Goal: Transaction & Acquisition: Book appointment/travel/reservation

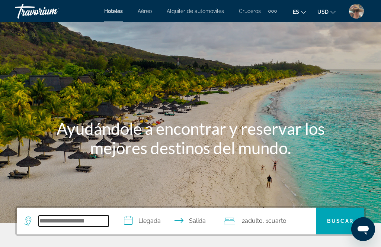
click at [99, 216] on input "Search widget" at bounding box center [74, 221] width 70 height 11
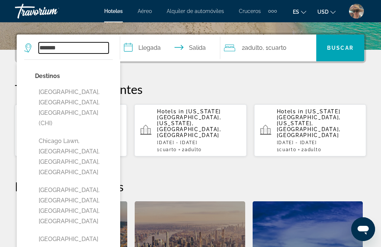
scroll to position [173, 0]
click at [95, 92] on button "[GEOGRAPHIC_DATA], [GEOGRAPHIC_DATA], [GEOGRAPHIC_DATA] (CHI)" at bounding box center [74, 108] width 78 height 45
type input "**********"
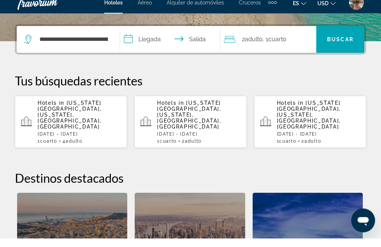
click at [148, 37] on input "**********" at bounding box center [171, 49] width 103 height 29
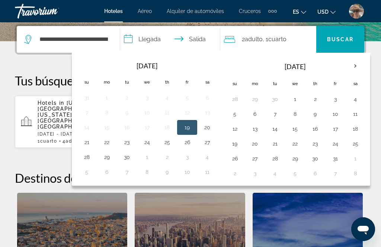
click at [261, 130] on button "13" at bounding box center [255, 129] width 12 height 10
click at [281, 128] on button "14" at bounding box center [275, 129] width 12 height 10
type input "**********"
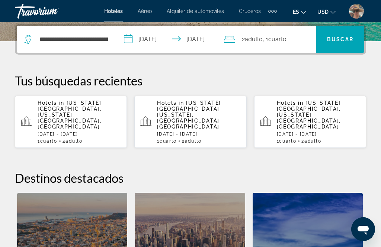
click at [344, 36] on span "Buscar" at bounding box center [340, 39] width 26 height 6
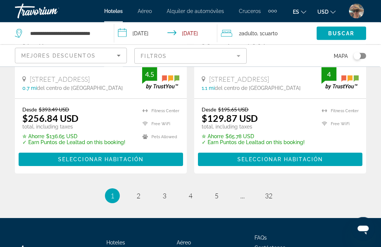
scroll to position [1641, 0]
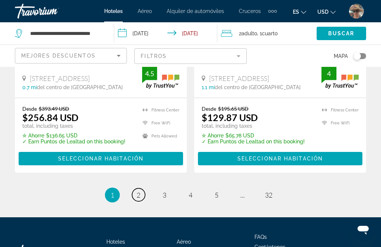
click at [137, 197] on span "2" at bounding box center [138, 195] width 4 height 8
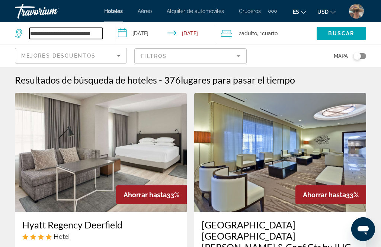
click at [100, 28] on input "**********" at bounding box center [65, 33] width 73 height 11
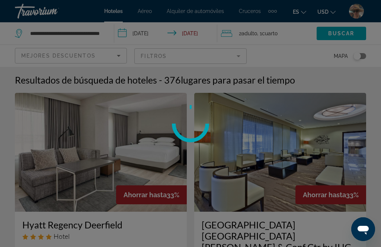
click at [97, 32] on div at bounding box center [190, 123] width 381 height 247
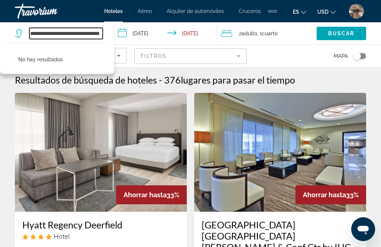
click at [98, 33] on input "**********" at bounding box center [65, 33] width 73 height 11
click at [69, 34] on input "*****" at bounding box center [65, 33] width 73 height 11
type input "*"
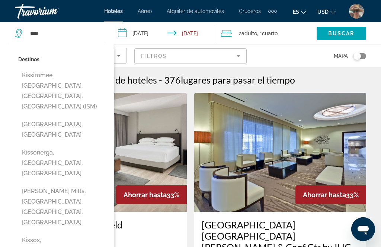
click at [61, 82] on button "Kissimmee, [GEOGRAPHIC_DATA], [GEOGRAPHIC_DATA], [GEOGRAPHIC_DATA] (ISM)" at bounding box center [62, 90] width 89 height 45
type input "**********"
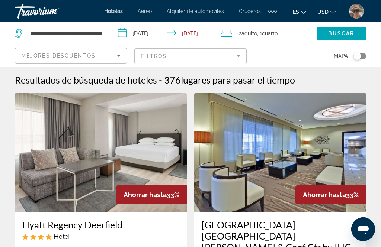
click at [141, 36] on input "**********" at bounding box center [167, 34] width 106 height 25
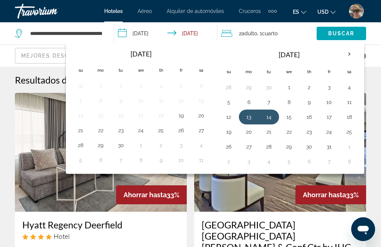
click at [251, 104] on button "6" at bounding box center [249, 102] width 12 height 10
click at [272, 102] on button "7" at bounding box center [269, 102] width 12 height 10
type input "**********"
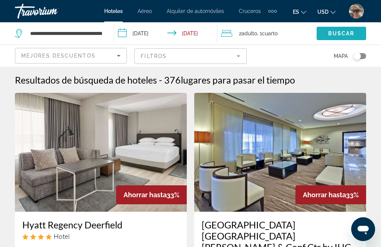
click at [345, 35] on span "Buscar" at bounding box center [341, 33] width 26 height 6
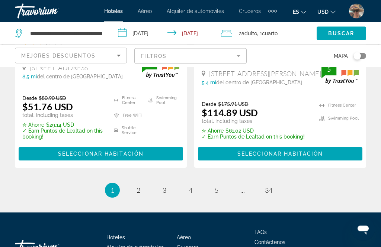
scroll to position [1667, 0]
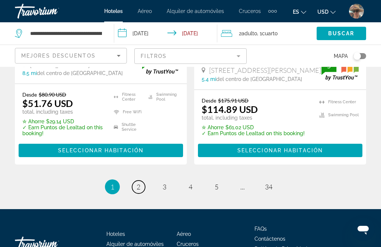
click at [137, 183] on span "2" at bounding box center [138, 187] width 4 height 8
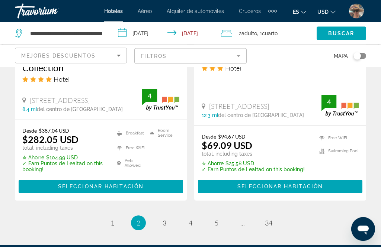
scroll to position [1669, 0]
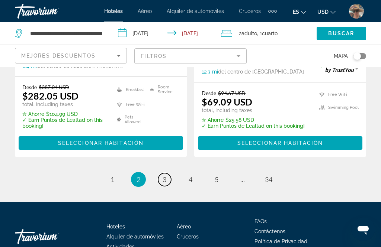
click at [164, 176] on span "3" at bounding box center [165, 180] width 4 height 8
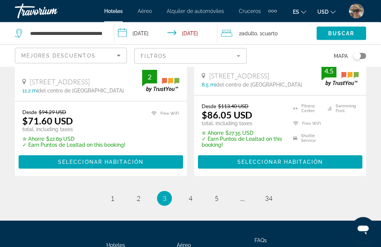
scroll to position [1681, 0]
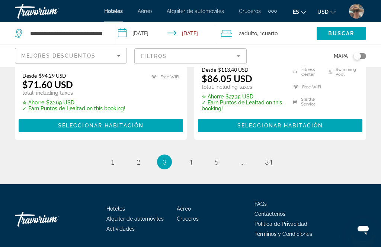
click at [193, 156] on link "page 4" at bounding box center [190, 161] width 13 height 13
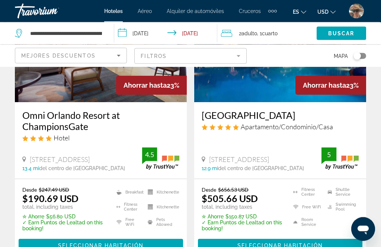
scroll to position [413, 0]
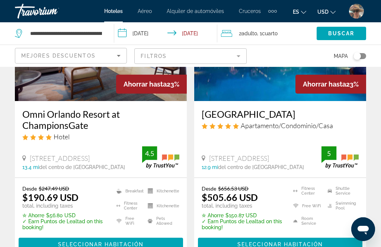
click at [303, 236] on span "Main content" at bounding box center [280, 245] width 164 height 18
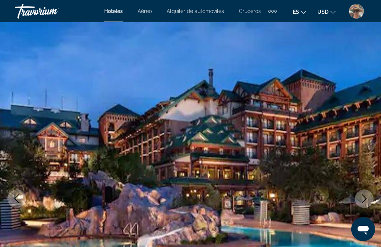
click at [365, 197] on icon "Next image" at bounding box center [364, 198] width 9 height 9
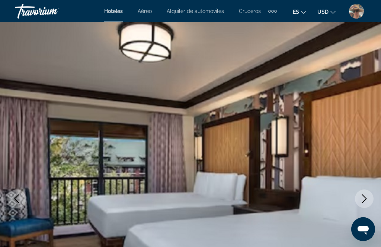
click at [367, 194] on icon "Next image" at bounding box center [364, 198] width 9 height 9
click at [364, 194] on icon "Next image" at bounding box center [364, 198] width 9 height 9
click at [308, 192] on img "Main content" at bounding box center [190, 198] width 381 height 353
click at [315, 202] on img "Main content" at bounding box center [190, 198] width 381 height 353
click at [364, 203] on icon "Next image" at bounding box center [364, 198] width 9 height 9
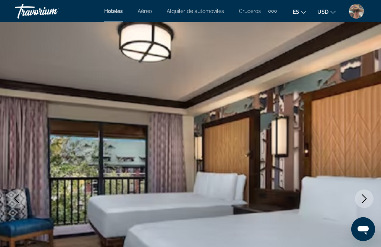
click at [366, 202] on icon "Next image" at bounding box center [364, 198] width 9 height 9
click at [366, 203] on icon "Next image" at bounding box center [364, 198] width 9 height 9
click at [372, 200] on button "Next image" at bounding box center [364, 199] width 19 height 19
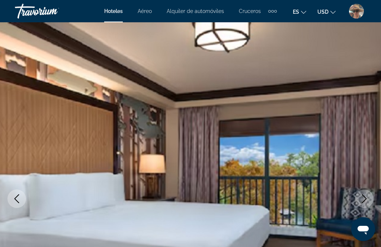
click at [243, 184] on img "Main content" at bounding box center [190, 198] width 381 height 353
click at [357, 147] on img "Main content" at bounding box center [190, 198] width 381 height 353
click at [114, 152] on img "Main content" at bounding box center [190, 198] width 381 height 353
click at [23, 195] on button "Previous image" at bounding box center [16, 199] width 19 height 19
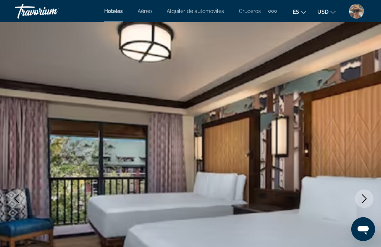
click at [77, 103] on img "Main content" at bounding box center [190, 198] width 381 height 353
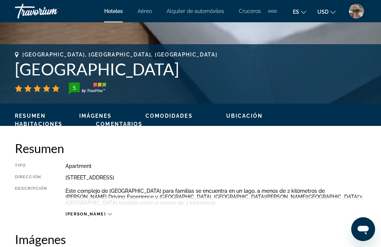
scroll to position [276, 0]
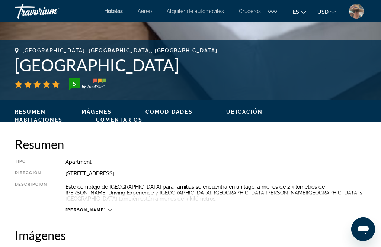
click at [108, 208] on icon "Main content" at bounding box center [110, 210] width 4 height 4
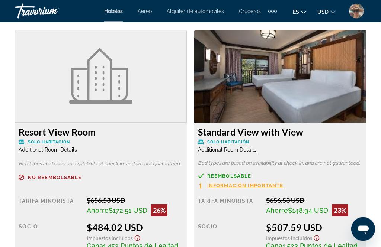
scroll to position [1213, 0]
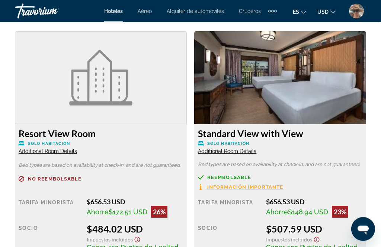
click at [318, 93] on img "Main content" at bounding box center [280, 78] width 172 height 93
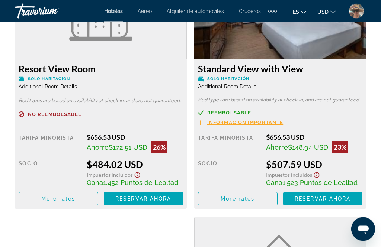
scroll to position [1282, 0]
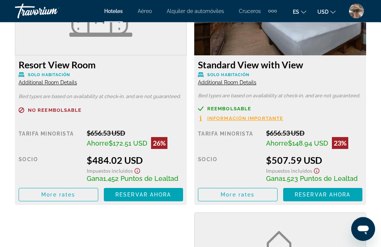
click at [319, 196] on span "Reservar ahora" at bounding box center [323, 195] width 56 height 6
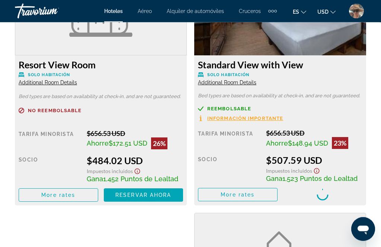
scroll to position [1282, 0]
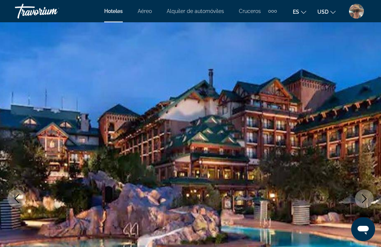
click at [95, 153] on img "Main content" at bounding box center [190, 198] width 381 height 353
click at [36, 12] on div "Travorium" at bounding box center [52, 10] width 74 height 19
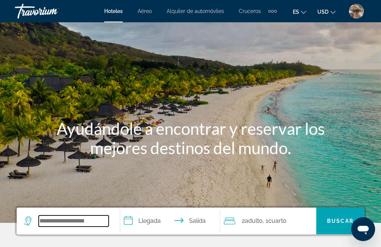
click at [86, 223] on input "Search widget" at bounding box center [74, 221] width 70 height 11
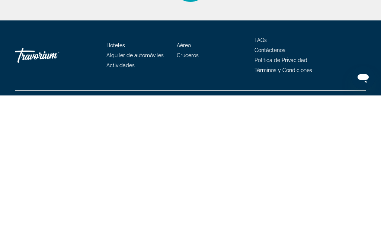
scroll to position [155, 0]
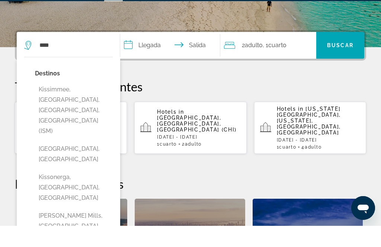
click at [74, 104] on button "Kissimmee, [GEOGRAPHIC_DATA], [GEOGRAPHIC_DATA], [GEOGRAPHIC_DATA] (ISM)" at bounding box center [74, 132] width 78 height 56
type input "**********"
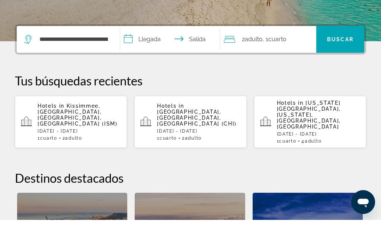
click at [142, 53] on input "**********" at bounding box center [171, 67] width 103 height 29
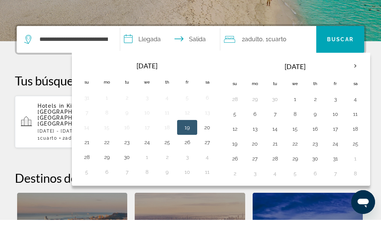
scroll to position [182, 0]
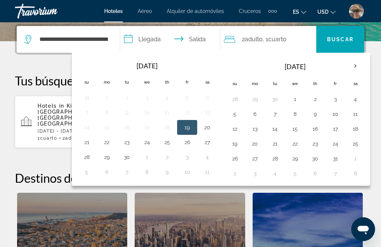
click at [133, 143] on button "23" at bounding box center [127, 142] width 12 height 10
click at [213, 142] on button "27" at bounding box center [207, 142] width 12 height 10
type input "**********"
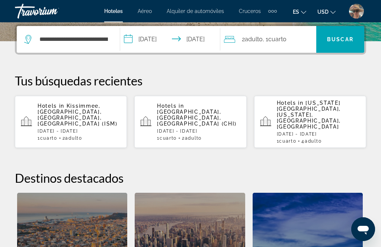
click at [343, 41] on span "Buscar" at bounding box center [340, 39] width 26 height 6
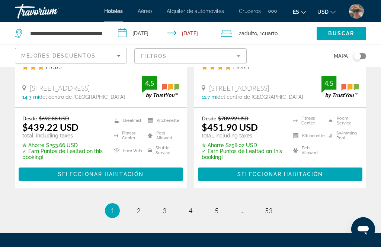
scroll to position [1663, 0]
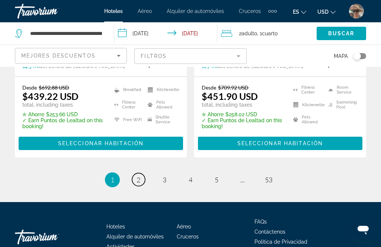
click at [138, 176] on span "2" at bounding box center [138, 180] width 4 height 8
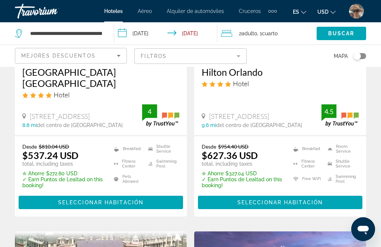
scroll to position [1026, 0]
click at [179, 34] on input "**********" at bounding box center [167, 34] width 106 height 25
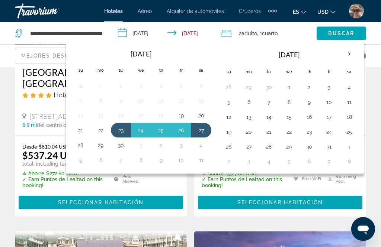
scroll to position [1027, 0]
click at [184, 129] on button "26" at bounding box center [181, 130] width 12 height 10
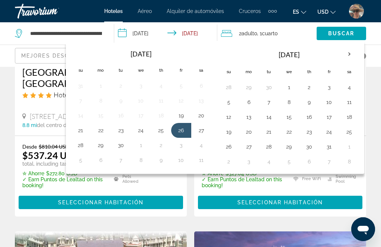
click at [126, 127] on button "23" at bounding box center [121, 130] width 12 height 10
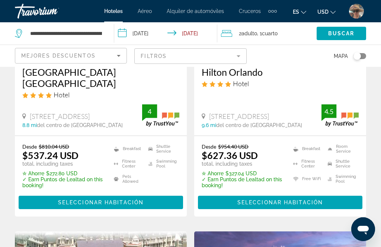
click at [199, 34] on input "**********" at bounding box center [167, 34] width 106 height 25
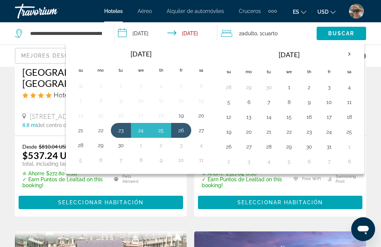
click at [183, 129] on button "26" at bounding box center [181, 130] width 12 height 10
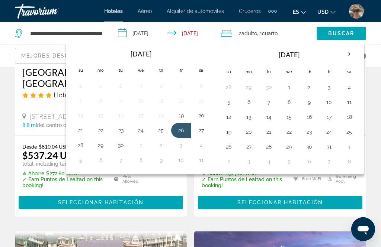
click at [121, 128] on button "23" at bounding box center [121, 130] width 12 height 10
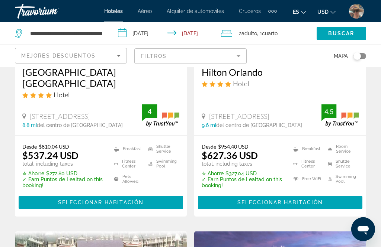
click at [194, 33] on input "**********" at bounding box center [167, 34] width 106 height 25
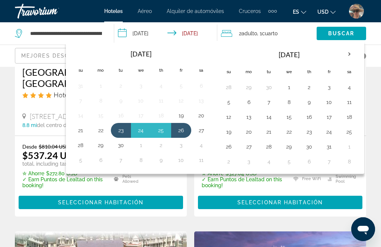
click at [167, 129] on button "25" at bounding box center [161, 130] width 12 height 10
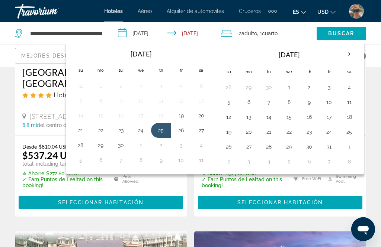
click at [200, 33] on input "**********" at bounding box center [167, 34] width 106 height 25
click at [165, 126] on button "25" at bounding box center [161, 130] width 12 height 10
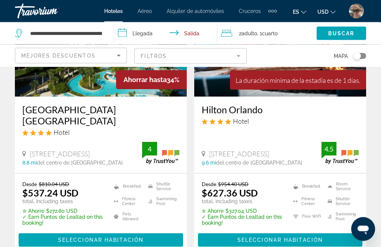
scroll to position [985, 0]
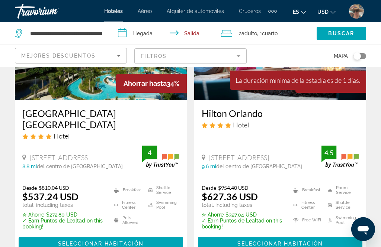
click at [133, 28] on input "**********" at bounding box center [167, 34] width 106 height 25
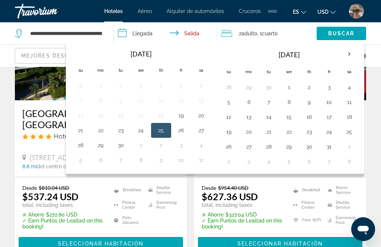
click at [144, 129] on button "24" at bounding box center [141, 130] width 12 height 10
click at [197, 30] on input "**********" at bounding box center [167, 34] width 106 height 25
click at [163, 131] on button "25" at bounding box center [161, 130] width 12 height 10
type input "**********"
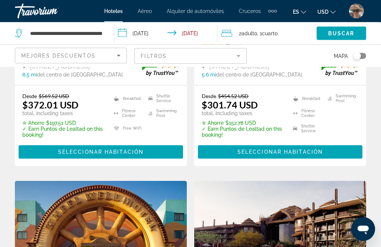
scroll to position [501, 0]
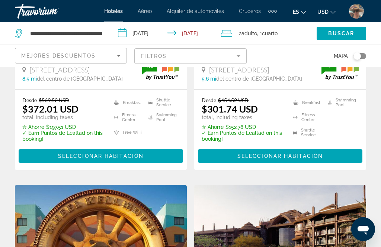
click at [345, 31] on span "Buscar" at bounding box center [341, 33] width 26 height 6
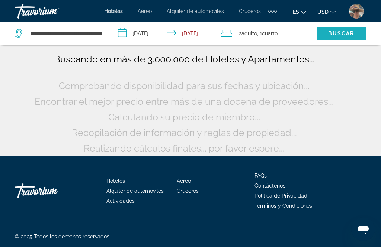
scroll to position [53, 0]
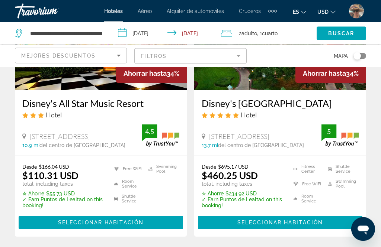
scroll to position [1576, 0]
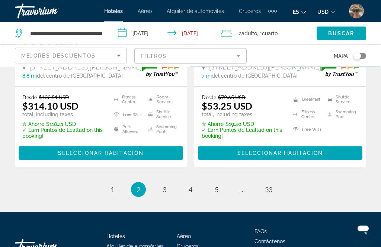
scroll to position [1669, 0]
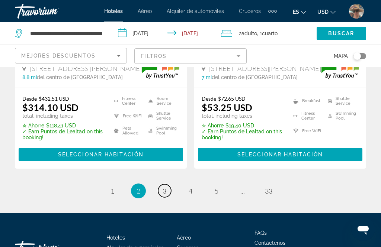
click at [166, 187] on span "3" at bounding box center [165, 191] width 4 height 8
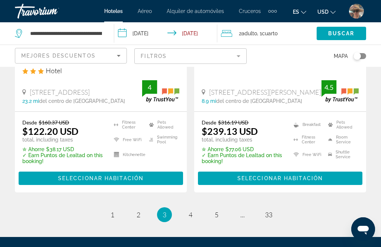
scroll to position [1675, 0]
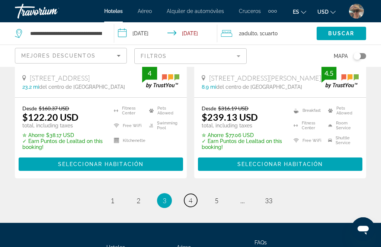
click at [189, 194] on link "page 4" at bounding box center [190, 200] width 13 height 13
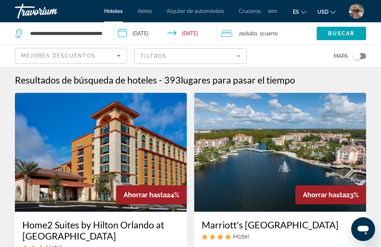
click at [194, 156] on img "Main content" at bounding box center [280, 152] width 172 height 119
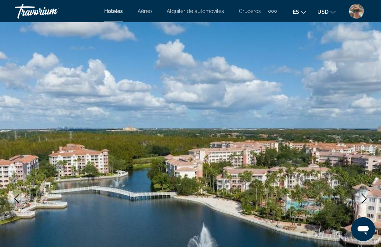
click at [39, 12] on div "Travorium" at bounding box center [52, 10] width 74 height 19
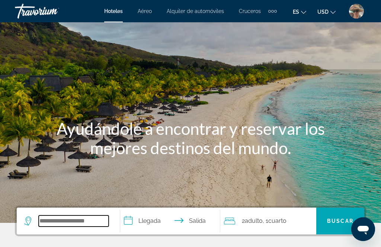
click at [106, 218] on input "Search widget" at bounding box center [74, 221] width 70 height 11
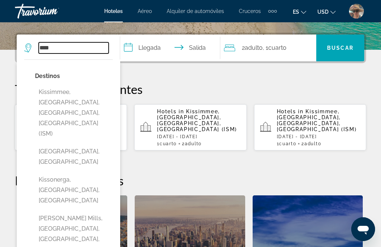
scroll to position [173, 0]
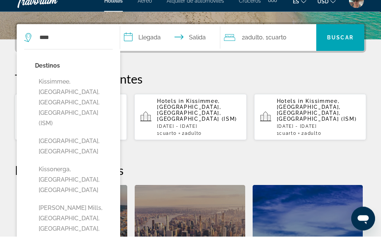
click at [71, 86] on button "Kissimmee, [GEOGRAPHIC_DATA], [GEOGRAPHIC_DATA], [GEOGRAPHIC_DATA] (ISM)" at bounding box center [74, 114] width 78 height 56
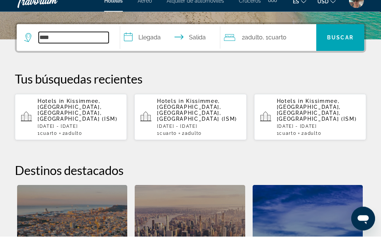
type input "**********"
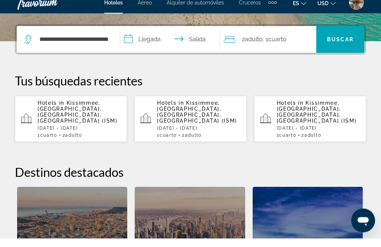
click at [150, 38] on input "**********" at bounding box center [171, 49] width 103 height 29
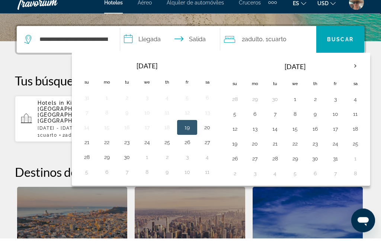
scroll to position [182, 0]
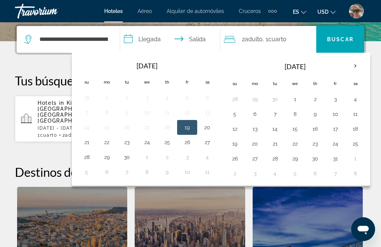
click at [261, 113] on button "6" at bounding box center [255, 114] width 12 height 10
click at [207, 38] on input "**********" at bounding box center [171, 40] width 103 height 29
click at [281, 112] on button "7" at bounding box center [275, 114] width 12 height 10
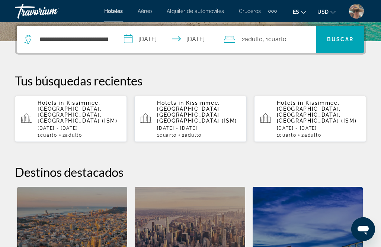
type input "**********"
click at [345, 41] on span "Buscar" at bounding box center [340, 39] width 26 height 6
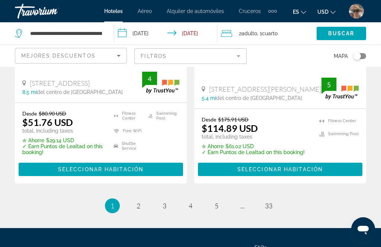
scroll to position [1667, 0]
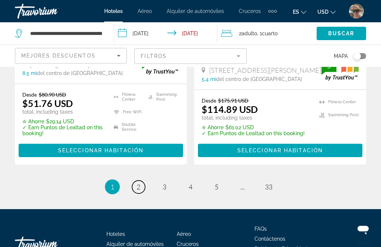
click at [142, 181] on link "page 2" at bounding box center [138, 187] width 13 height 13
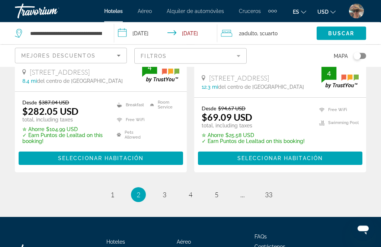
scroll to position [1669, 0]
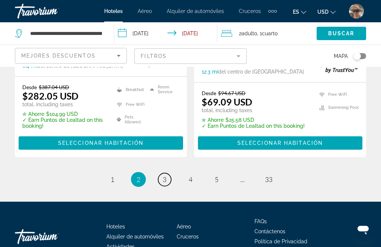
click at [167, 173] on link "page 3" at bounding box center [164, 179] width 13 height 13
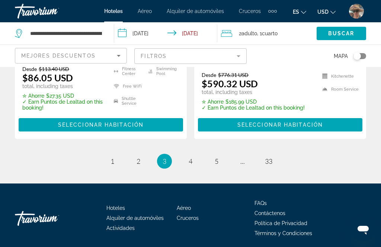
scroll to position [1675, 0]
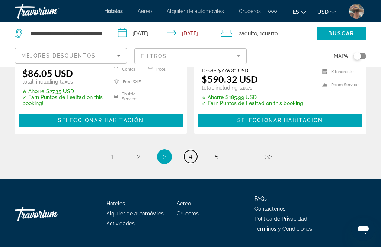
click at [192, 157] on span "4" at bounding box center [191, 157] width 4 height 8
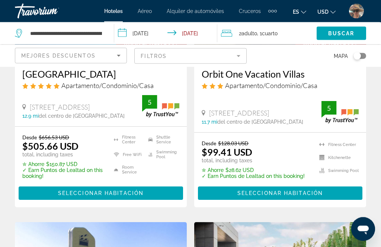
scroll to position [453, 0]
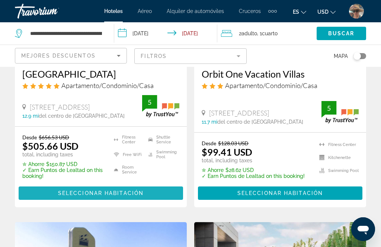
click at [134, 184] on span "Main content" at bounding box center [101, 193] width 164 height 18
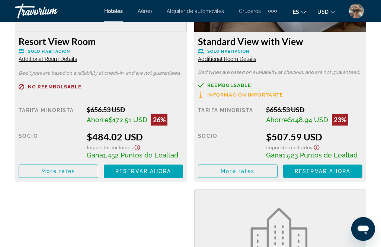
scroll to position [1308, 0]
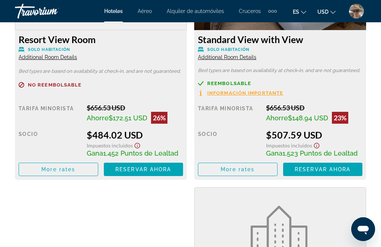
click at [160, 165] on span "Main content" at bounding box center [144, 170] width 80 height 18
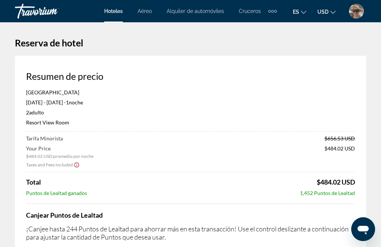
click at [40, 15] on div "Travorium" at bounding box center [52, 10] width 74 height 19
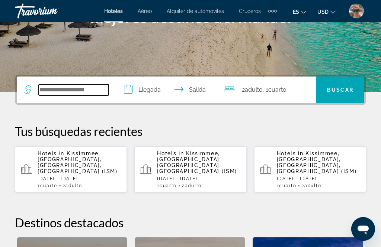
click at [80, 88] on input "Search widget" at bounding box center [74, 90] width 70 height 11
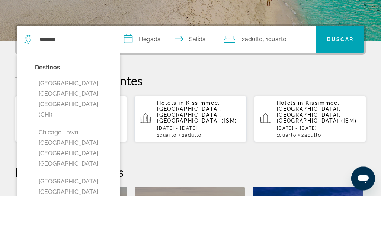
click at [96, 128] on button "[GEOGRAPHIC_DATA], [GEOGRAPHIC_DATA], [GEOGRAPHIC_DATA] (CHI)" at bounding box center [74, 150] width 78 height 45
type input "**********"
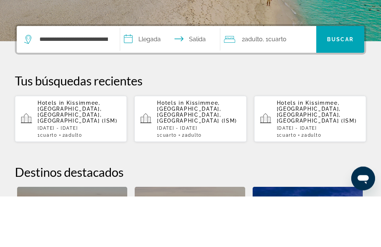
click at [193, 77] on input "**********" at bounding box center [171, 91] width 103 height 29
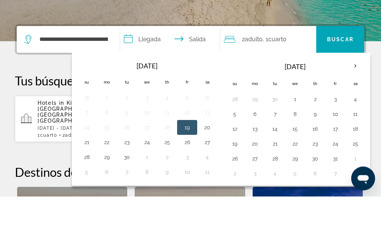
scroll to position [182, 0]
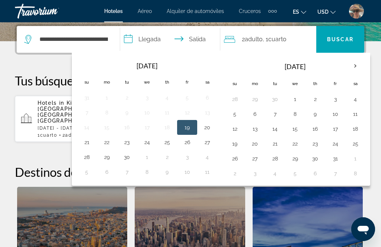
click at [261, 129] on button "13" at bounding box center [255, 129] width 12 height 10
click at [281, 130] on button "14" at bounding box center [275, 129] width 12 height 10
type input "**********"
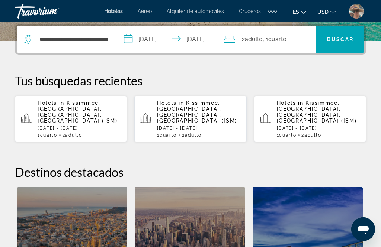
click at [339, 41] on span "Buscar" at bounding box center [340, 39] width 26 height 6
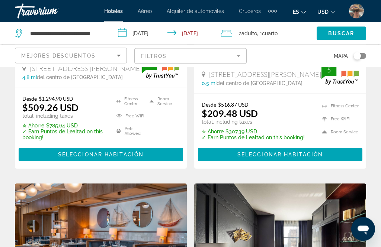
scroll to position [201, 0]
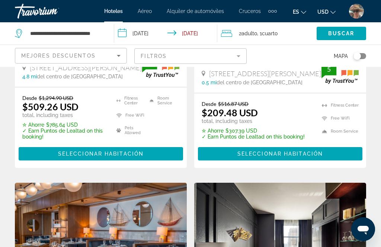
click at [243, 54] on mat-form-field "Filtros" at bounding box center [190, 56] width 112 height 16
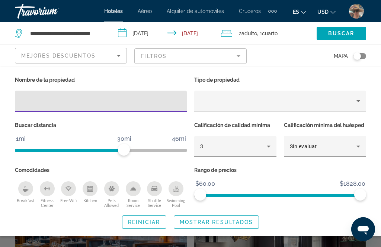
scroll to position [201, 0]
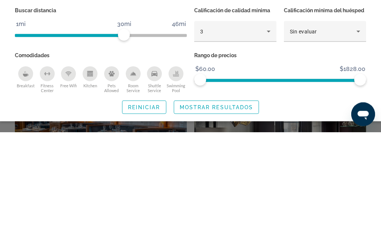
click at [26, 186] on icon "Breakfast" at bounding box center [26, 189] width 6 height 6
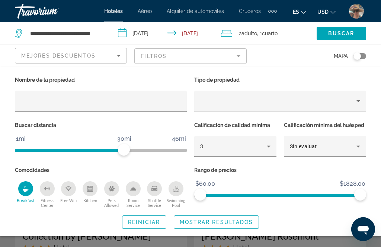
click at [347, 27] on span "Search widget" at bounding box center [340, 34] width 49 height 18
click at [346, 33] on span "Buscar" at bounding box center [341, 33] width 26 height 6
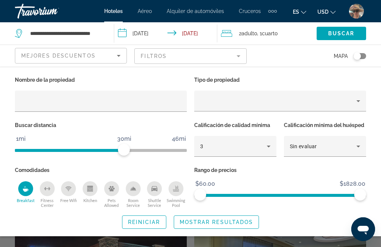
scroll to position [170, 0]
click at [229, 220] on span "Search widget" at bounding box center [216, 222] width 85 height 18
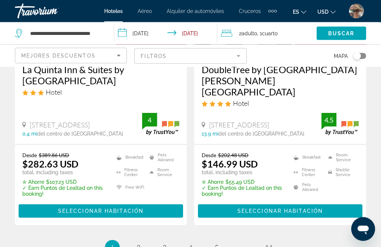
scroll to position [1634, 0]
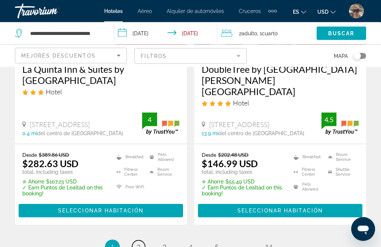
click at [135, 241] on link "page 2" at bounding box center [138, 247] width 13 height 13
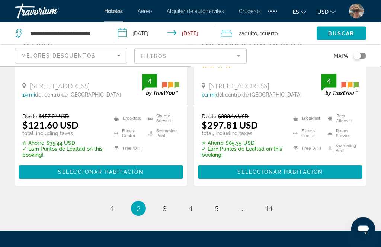
scroll to position [1663, 0]
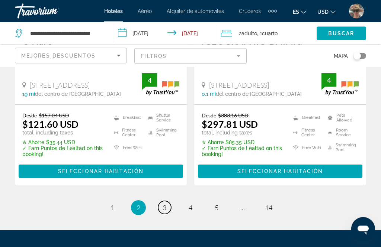
click at [161, 202] on link "page 3" at bounding box center [164, 208] width 13 height 13
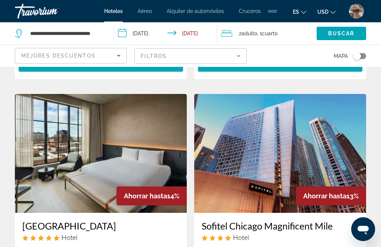
scroll to position [1489, 0]
click at [80, 143] on img "Main content" at bounding box center [101, 153] width 172 height 119
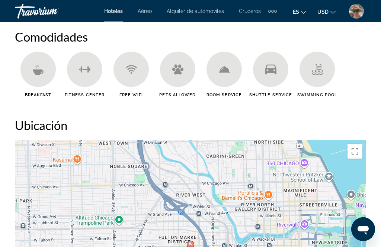
scroll to position [833, 0]
click at [43, 17] on div "Travorium" at bounding box center [52, 10] width 74 height 19
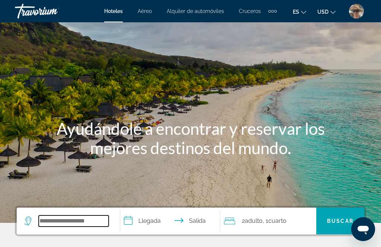
click at [91, 224] on input "Search widget" at bounding box center [74, 221] width 70 height 11
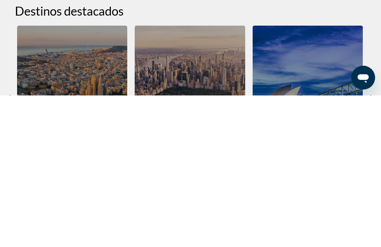
scroll to position [161, 0]
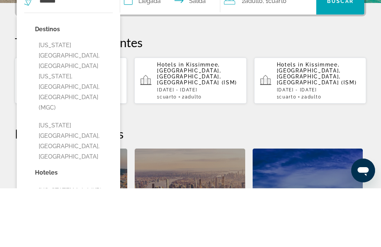
click at [75, 177] on button "[US_STATE][GEOGRAPHIC_DATA], [GEOGRAPHIC_DATA], [GEOGRAPHIC_DATA]" at bounding box center [74, 199] width 78 height 45
type input "**********"
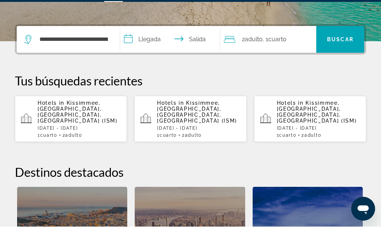
click at [147, 46] on input "**********" at bounding box center [171, 60] width 103 height 29
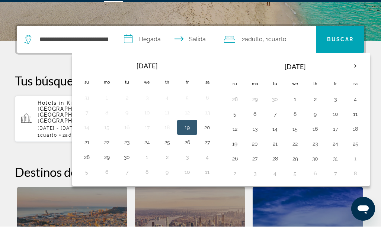
scroll to position [182, 0]
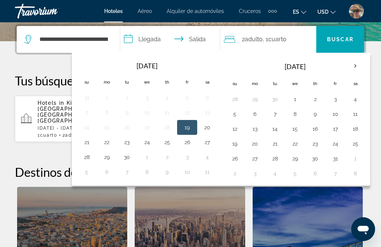
click at [261, 130] on button "13" at bounding box center [255, 129] width 12 height 10
click at [281, 128] on button "14" at bounding box center [275, 129] width 12 height 10
type input "**********"
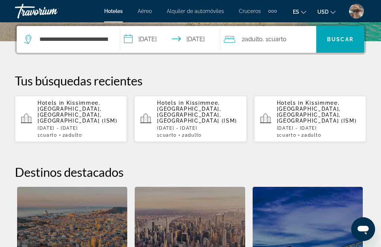
click at [345, 42] on span "Buscar" at bounding box center [340, 39] width 26 height 6
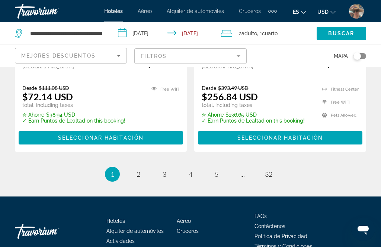
scroll to position [1654, 0]
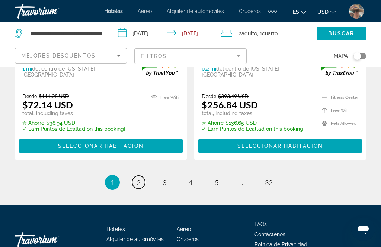
click at [138, 183] on span "2" at bounding box center [138, 183] width 4 height 8
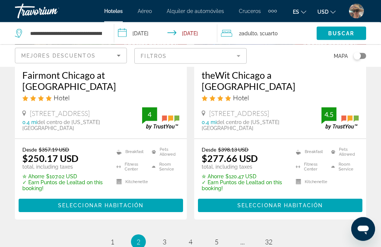
scroll to position [1629, 0]
click at [163, 238] on span "3" at bounding box center [165, 242] width 4 height 8
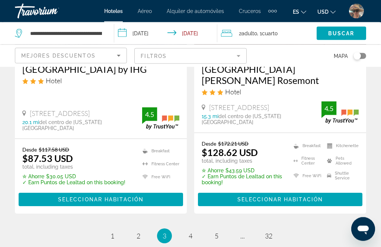
scroll to position [1657, 0]
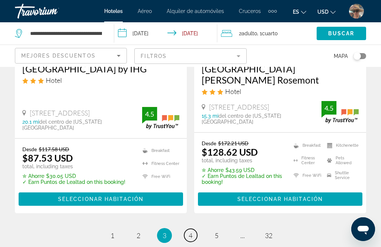
click at [195, 229] on link "page 4" at bounding box center [190, 235] width 13 height 13
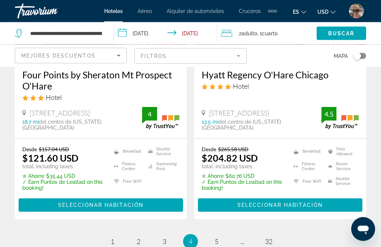
scroll to position [1598, 0]
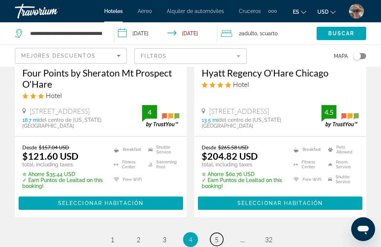
click at [218, 236] on span "5" at bounding box center [217, 240] width 4 height 8
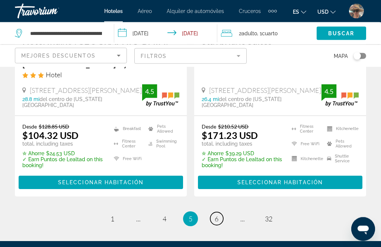
scroll to position [1663, 0]
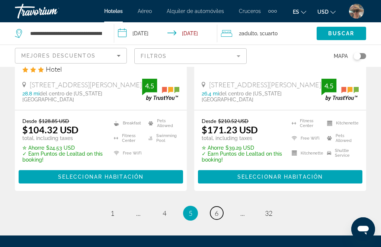
click at [219, 207] on link "page 6" at bounding box center [216, 213] width 13 height 13
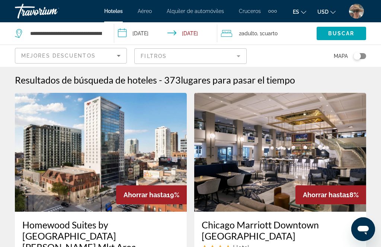
click at [237, 57] on mat-form-field "Filtros" at bounding box center [190, 56] width 112 height 16
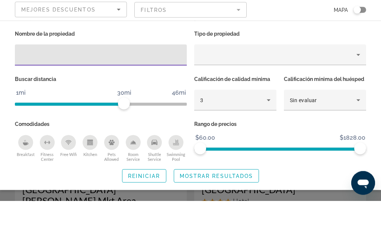
click at [276, 97] on div "Property type" at bounding box center [278, 101] width 156 height 9
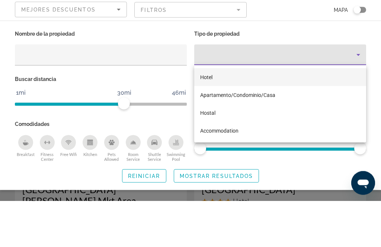
scroll to position [46, 0]
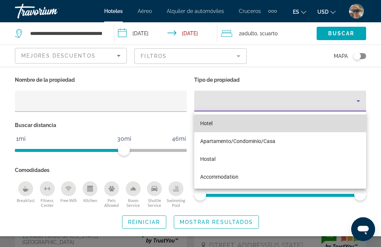
click at [213, 121] on mat-option "Hotel" at bounding box center [280, 124] width 172 height 18
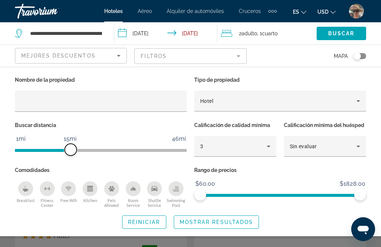
scroll to position [11, 0]
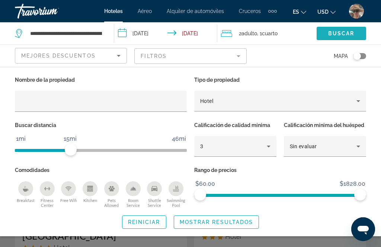
click at [343, 30] on span "Search widget" at bounding box center [340, 34] width 49 height 18
click at [58, 15] on div "Travorium" at bounding box center [52, 10] width 74 height 19
